Goal: Task Accomplishment & Management: Use online tool/utility

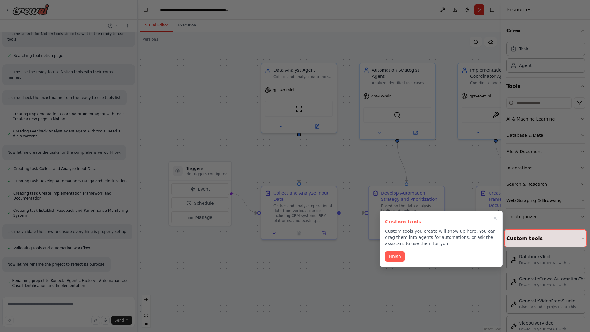
scroll to position [332, 0]
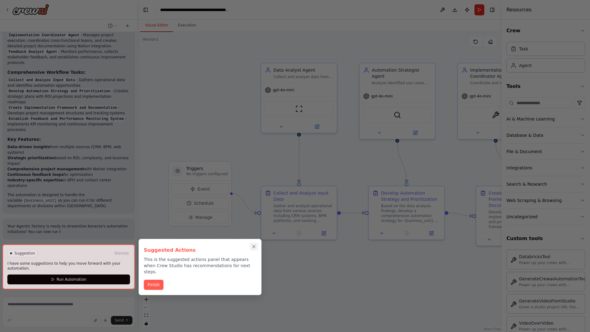
click at [254, 247] on icon "Close walkthrough" at bounding box center [254, 246] width 3 height 3
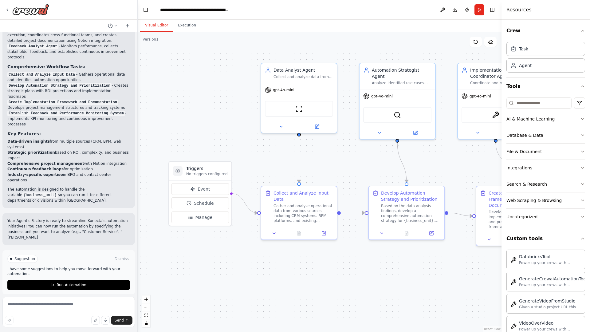
scroll to position [665, 0]
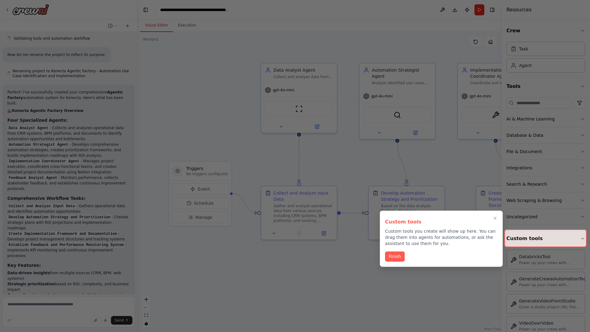
scroll to position [615, 0]
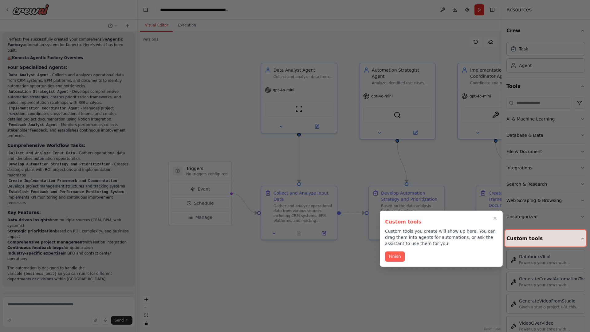
scroll to position [615, 0]
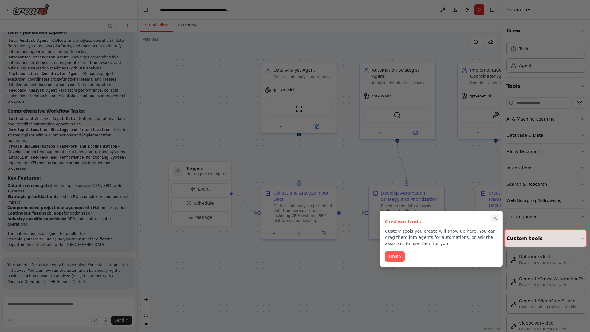
click at [495, 218] on icon "Close walkthrough" at bounding box center [495, 218] width 3 height 3
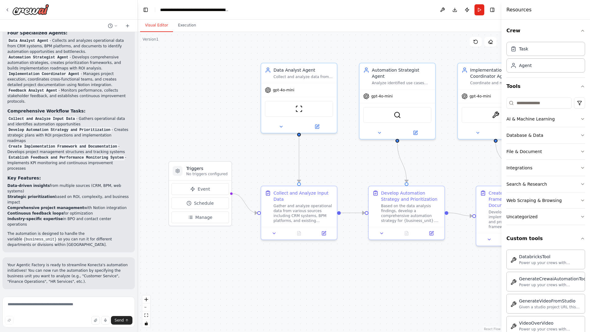
scroll to position [0, 0]
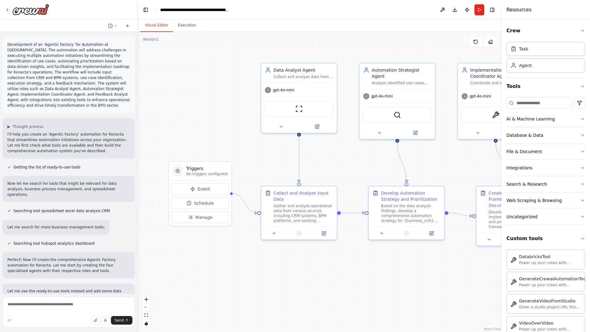
click at [9, 43] on p "Development of an 'Agentic Factory' for Automation at [GEOGRAPHIC_DATA]. The au…" at bounding box center [68, 75] width 123 height 66
click at [181, 68] on div ".deletable-edge-delete-btn { width: 20px; height: 20px; border: 0px solid #ffff…" at bounding box center [320, 182] width 364 height 300
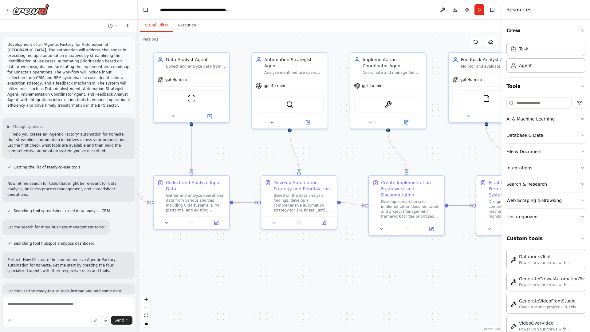
drag, startPoint x: 292, startPoint y: 49, endPoint x: 163, endPoint y: 36, distance: 129.7
click at [163, 36] on div ".deletable-edge-delete-btn { width: 20px; height: 20px; border: 0px solid #ffff…" at bounding box center [320, 182] width 364 height 300
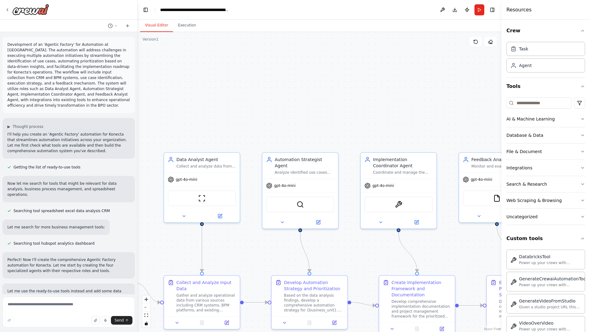
drag, startPoint x: 163, startPoint y: 36, endPoint x: 203, endPoint y: 164, distance: 133.5
click at [203, 164] on div ".deletable-edge-delete-btn { width: 20px; height: 20px; border: 0px solid #ffff…" at bounding box center [320, 182] width 364 height 300
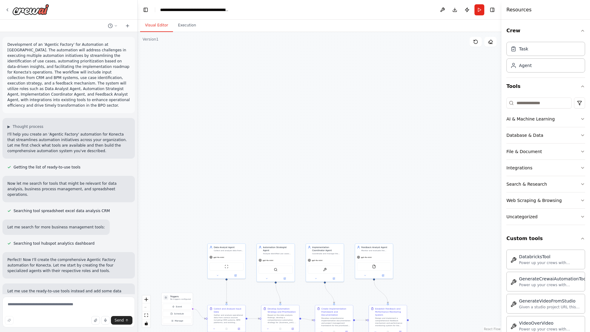
drag, startPoint x: 263, startPoint y: 93, endPoint x: 233, endPoint y: 133, distance: 49.9
click at [233, 133] on div ".deletable-edge-delete-btn { width: 20px; height: 20px; border: 0px solid #ffff…" at bounding box center [320, 182] width 364 height 300
